Goal: Navigation & Orientation: Find specific page/section

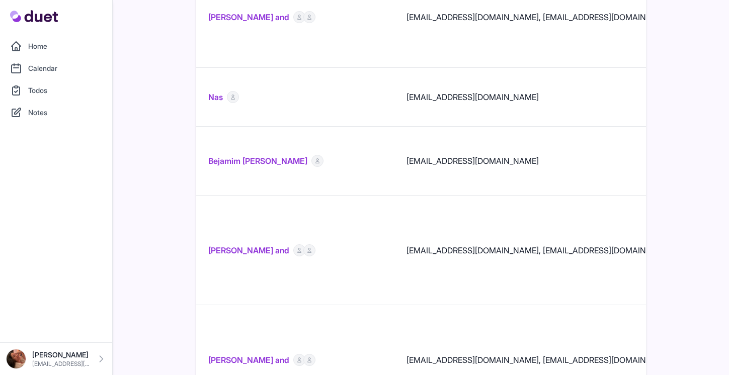
scroll to position [700, 0]
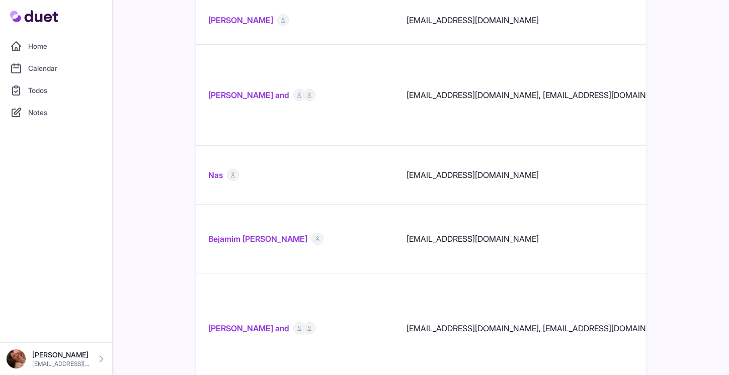
click at [59, 43] on link "Home" at bounding box center [56, 46] width 100 height 20
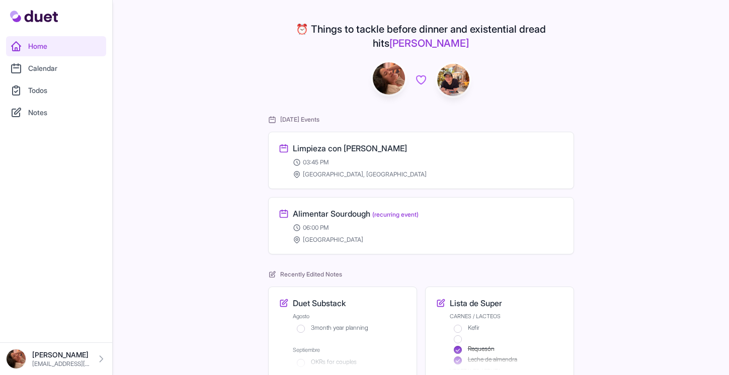
click at [395, 158] on div "03:45 PM" at bounding box center [428, 162] width 271 height 8
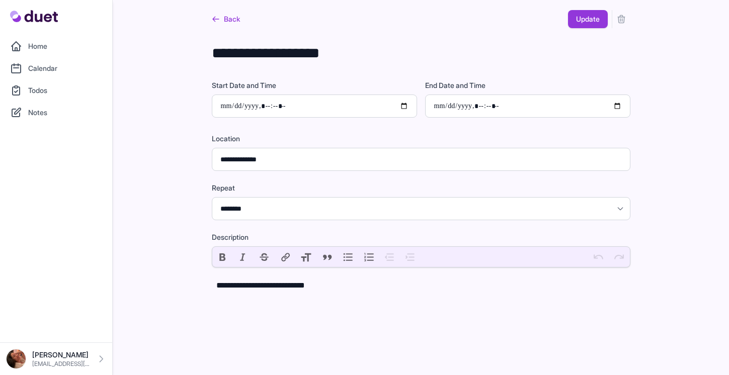
click at [232, 21] on link "Back" at bounding box center [226, 19] width 28 height 18
